Goal: Task Accomplishment & Management: Manage account settings

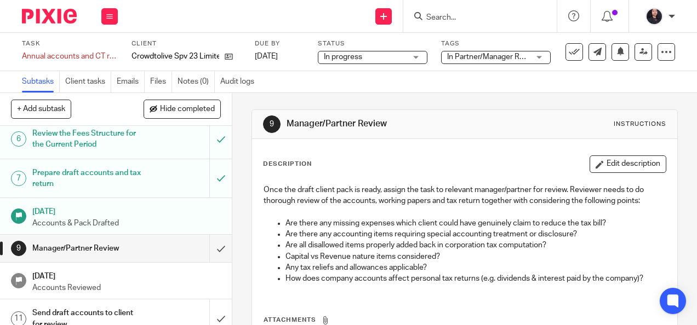
scroll to position [210, 0]
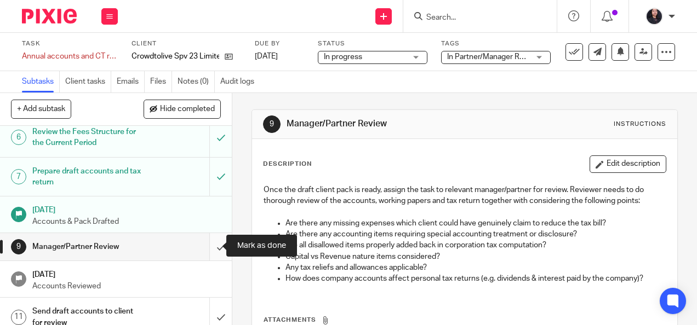
click at [206, 243] on input "submit" at bounding box center [116, 246] width 232 height 27
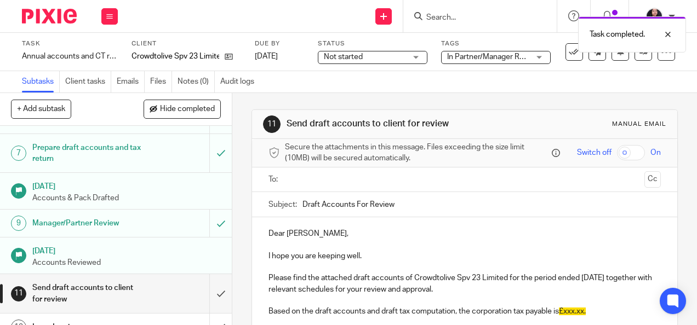
scroll to position [251, 0]
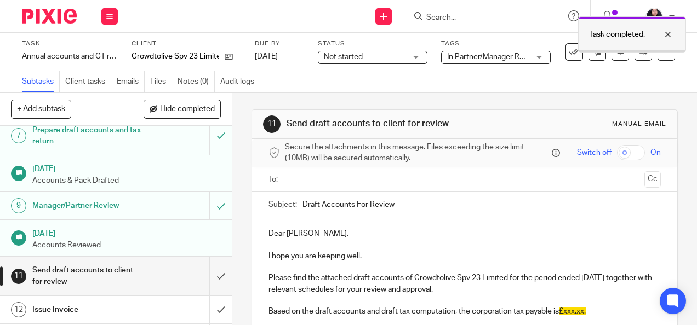
click at [672, 36] on div at bounding box center [660, 34] width 30 height 13
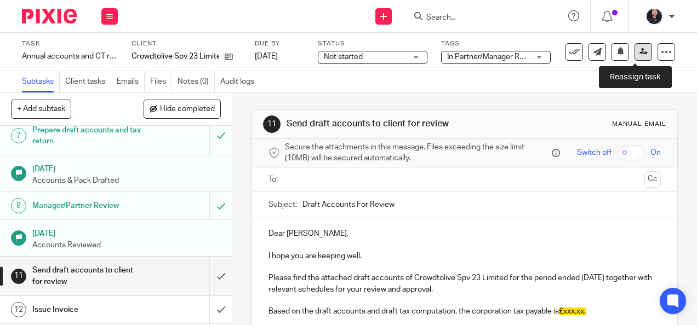
click at [639, 54] on icon at bounding box center [643, 52] width 8 height 8
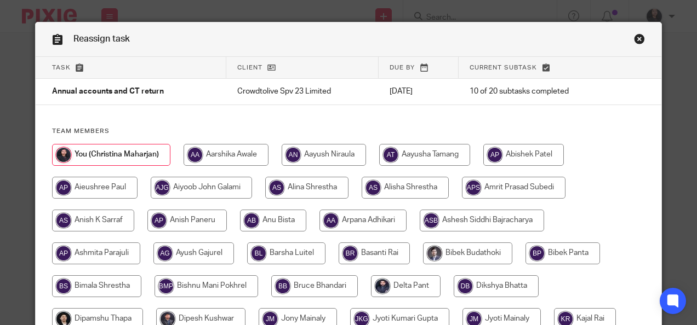
scroll to position [45, 0]
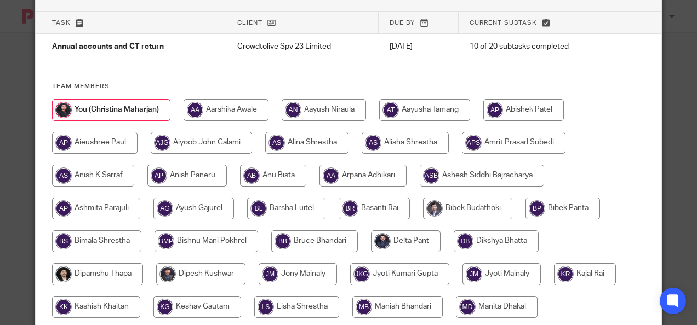
click at [234, 104] on input "radio" at bounding box center [225, 110] width 85 height 22
radio input "true"
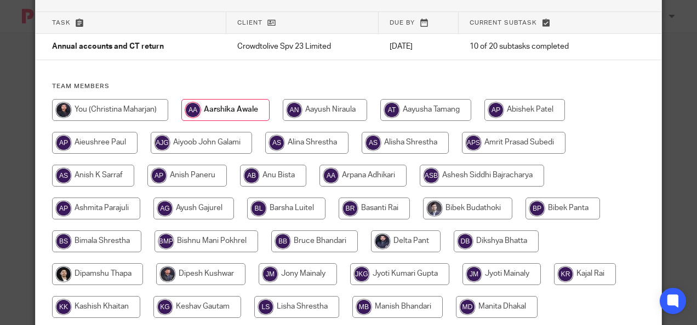
scroll to position [381, 0]
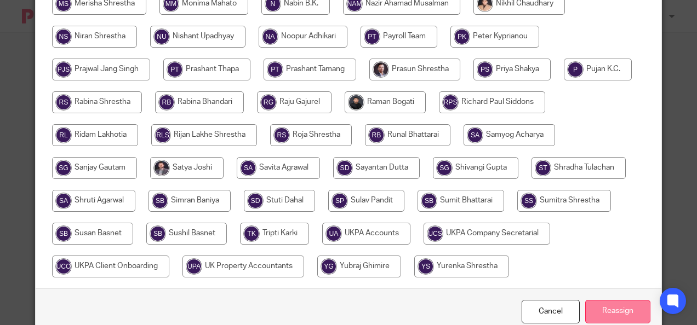
click at [598, 308] on input "Reassign" at bounding box center [617, 312] width 65 height 24
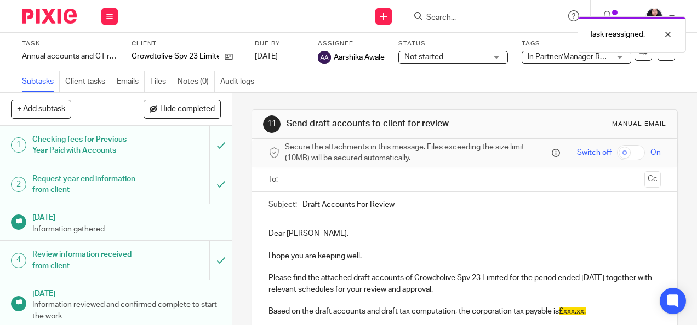
click at [40, 13] on img at bounding box center [49, 16] width 55 height 15
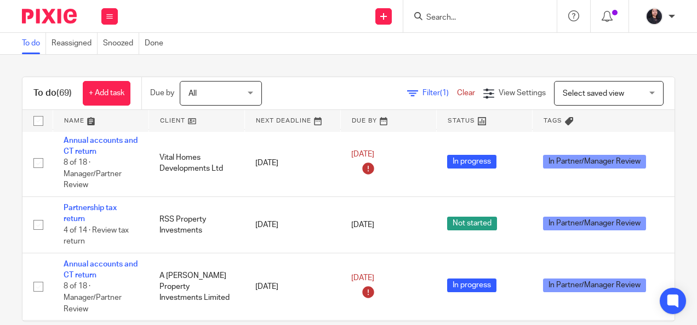
scroll to position [153, 0]
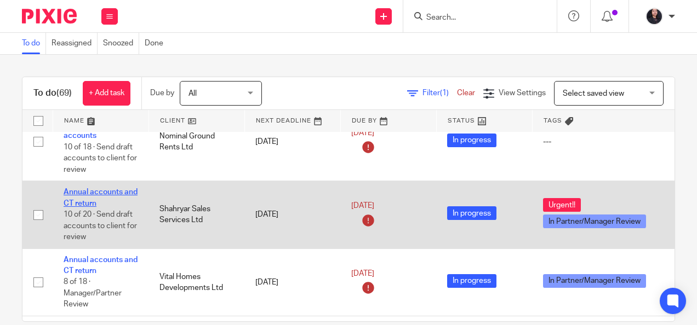
click at [115, 188] on link "Annual accounts and CT return" at bounding box center [101, 197] width 74 height 19
